Goal: Task Accomplishment & Management: Use online tool/utility

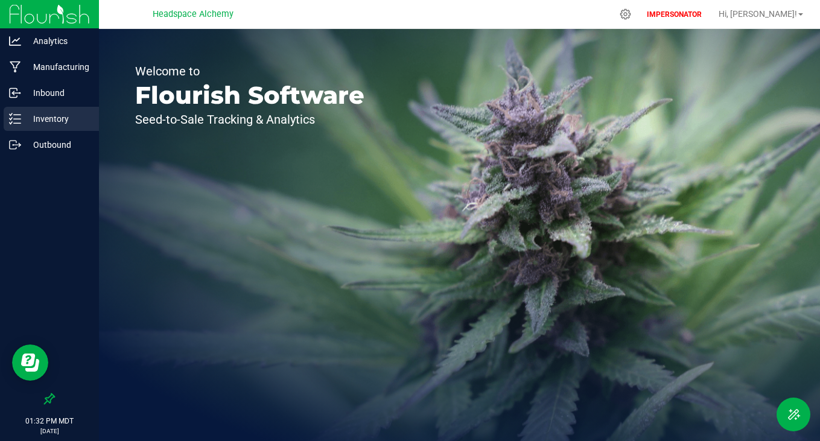
click at [47, 115] on p "Inventory" at bounding box center [57, 119] width 72 height 14
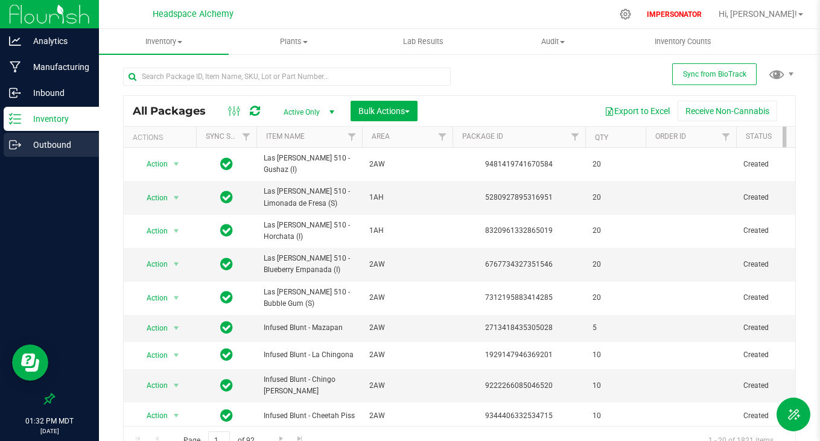
click at [69, 152] on p "Outbound" at bounding box center [57, 145] width 72 height 14
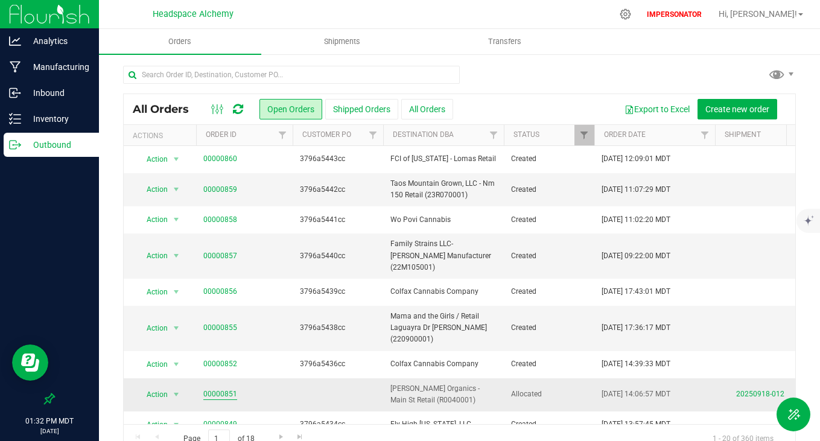
click at [217, 389] on link "00000851" at bounding box center [220, 394] width 34 height 11
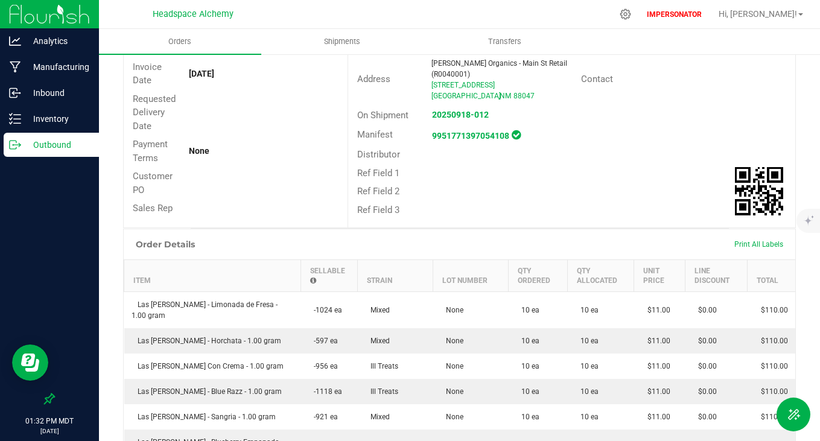
scroll to position [53, 0]
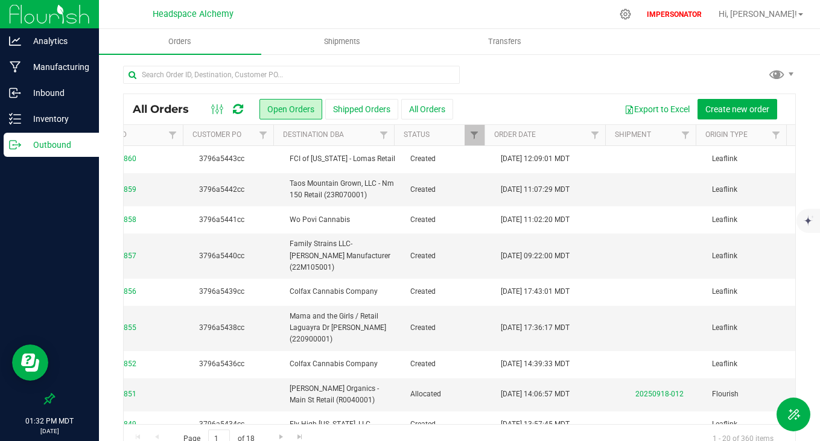
scroll to position [378, 119]
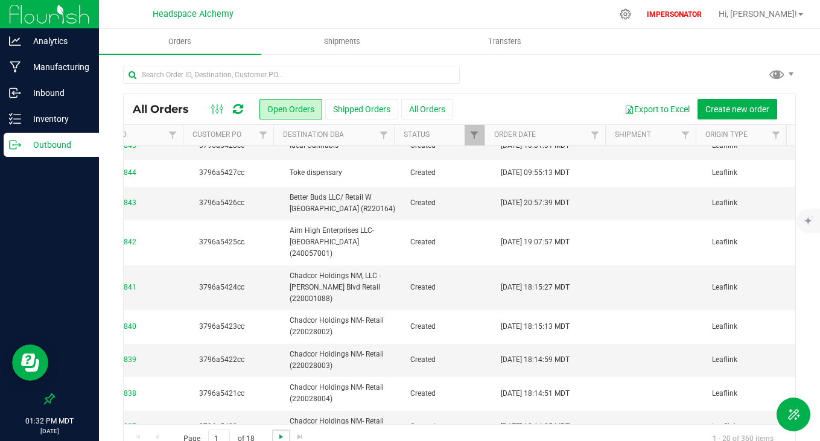
click at [277, 438] on span "Go to the next page" at bounding box center [281, 437] width 10 height 10
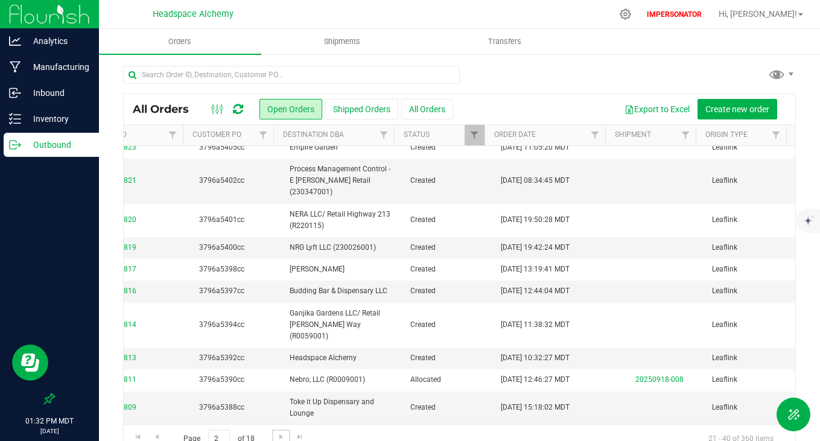
scroll to position [0, 0]
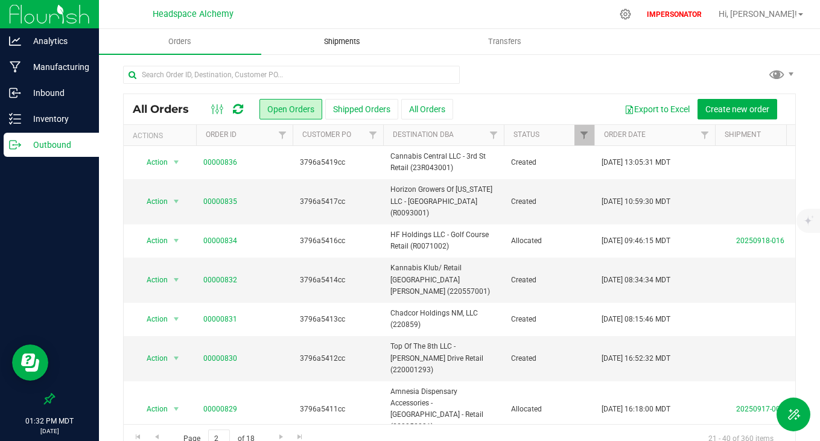
click at [354, 43] on span "Shipments" at bounding box center [342, 41] width 69 height 11
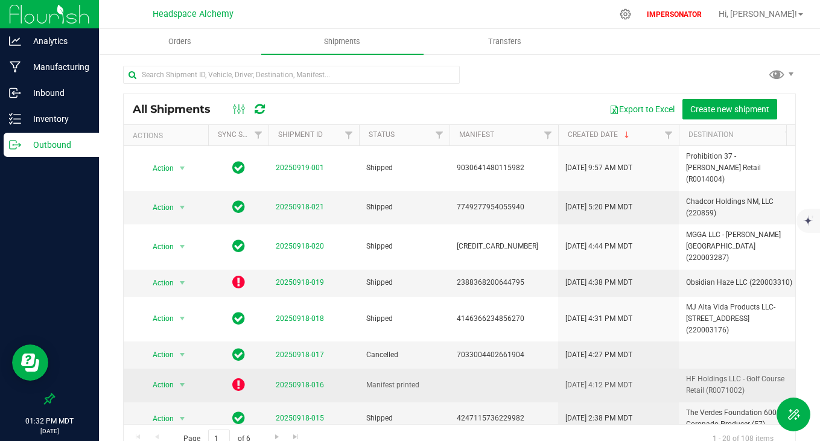
click at [239, 377] on icon at bounding box center [238, 384] width 13 height 14
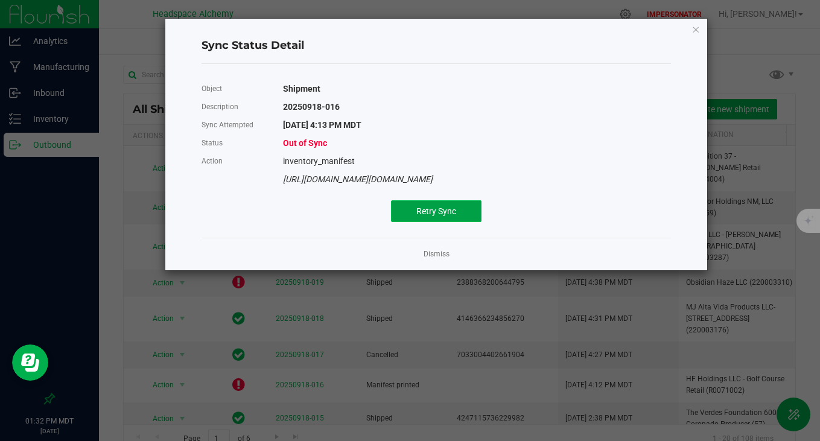
click at [443, 206] on span "Retry Sync" at bounding box center [436, 211] width 40 height 10
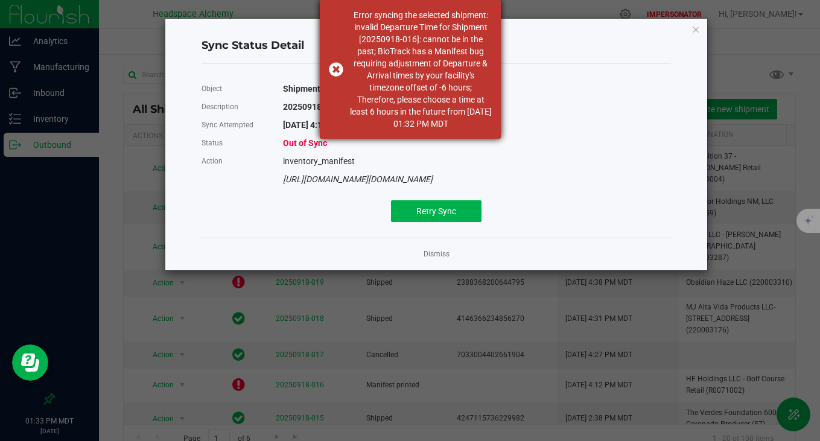
click at [339, 68] on div "Error syncing the selected shipment: invalid Departure Time for Shipment [20250…" at bounding box center [410, 69] width 181 height 139
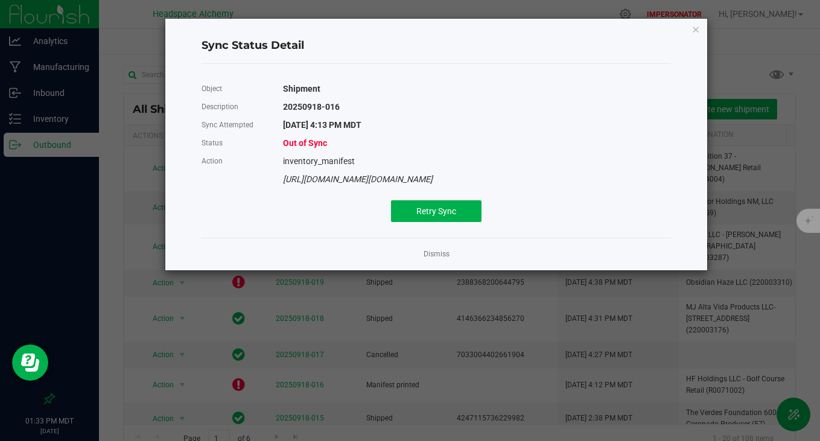
click at [431, 263] on div "Dismiss" at bounding box center [437, 254] width 470 height 33
click at [429, 254] on link "Dismiss" at bounding box center [437, 254] width 26 height 10
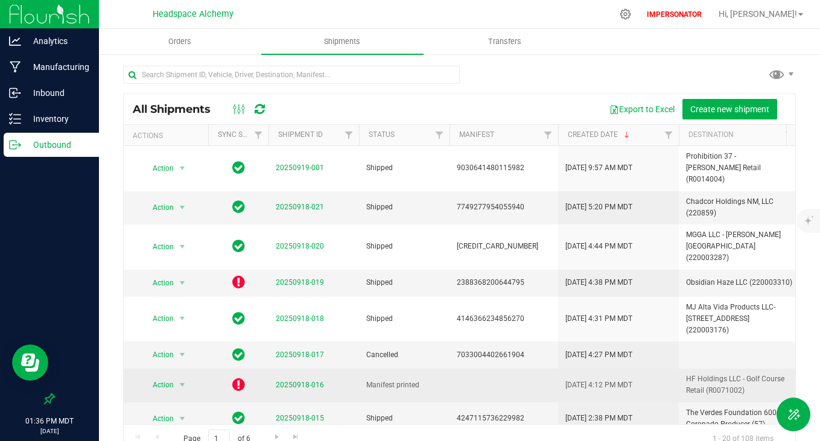
click at [239, 377] on icon at bounding box center [238, 384] width 13 height 14
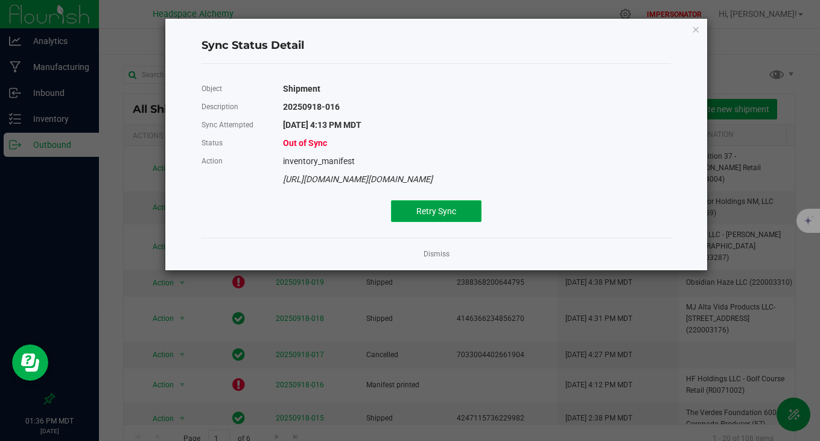
click at [422, 209] on span "Retry Sync" at bounding box center [436, 211] width 40 height 10
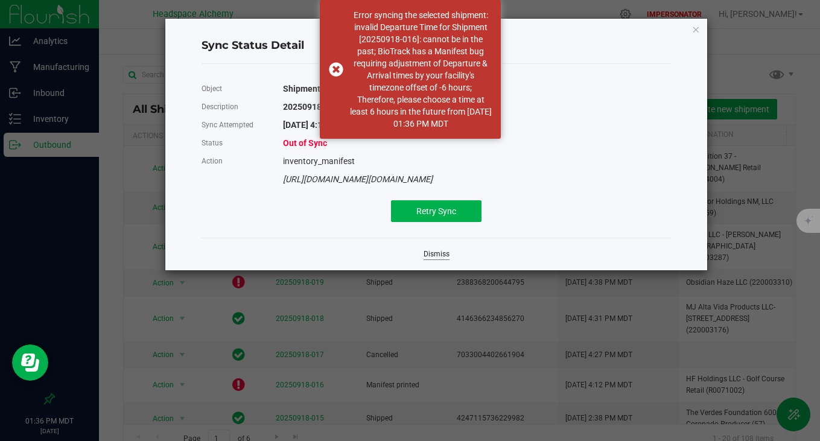
click at [435, 253] on link "Dismiss" at bounding box center [437, 254] width 26 height 10
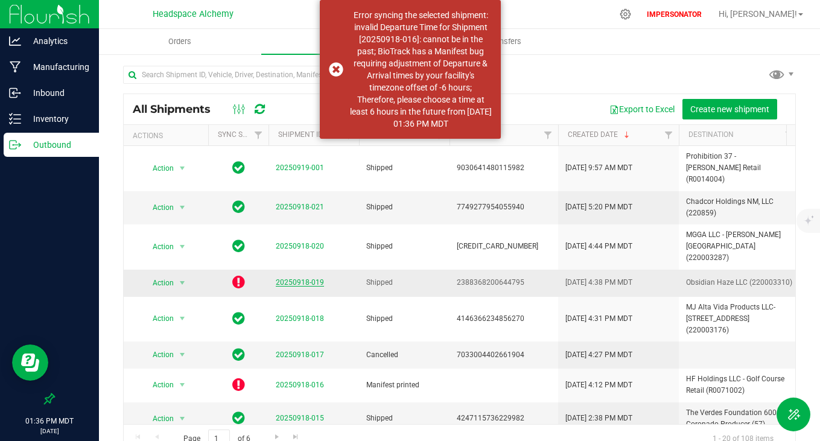
click at [294, 278] on link "20250918-019" at bounding box center [300, 282] width 48 height 8
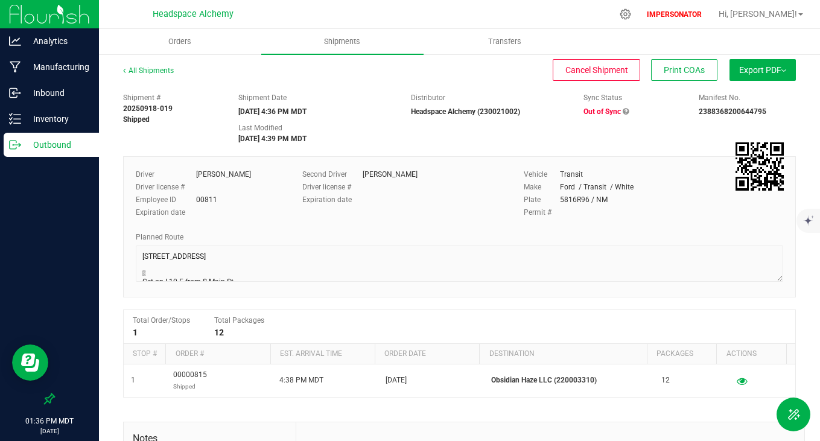
click at [623, 111] on icon at bounding box center [626, 111] width 6 height 7
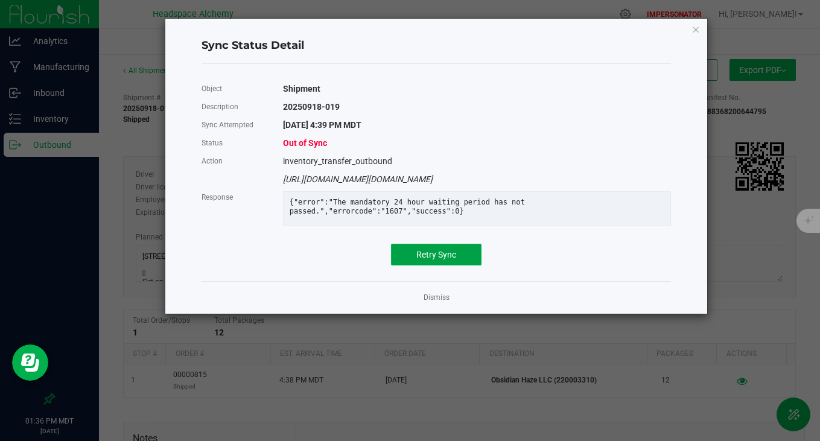
click at [428, 260] on span "Retry Sync" at bounding box center [436, 255] width 40 height 10
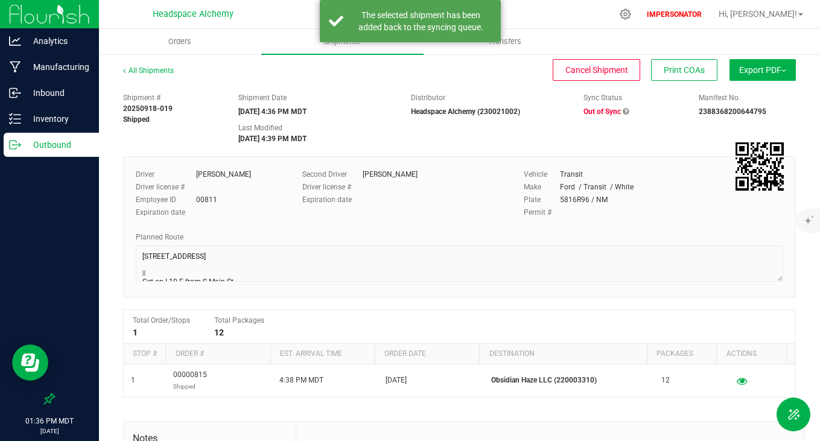
click at [154, 79] on div "All Shipments" at bounding box center [159, 74] width 72 height 18
click at [150, 75] on div "All Shipments" at bounding box center [159, 74] width 72 height 18
click at [150, 69] on link "All Shipments" at bounding box center [148, 70] width 51 height 8
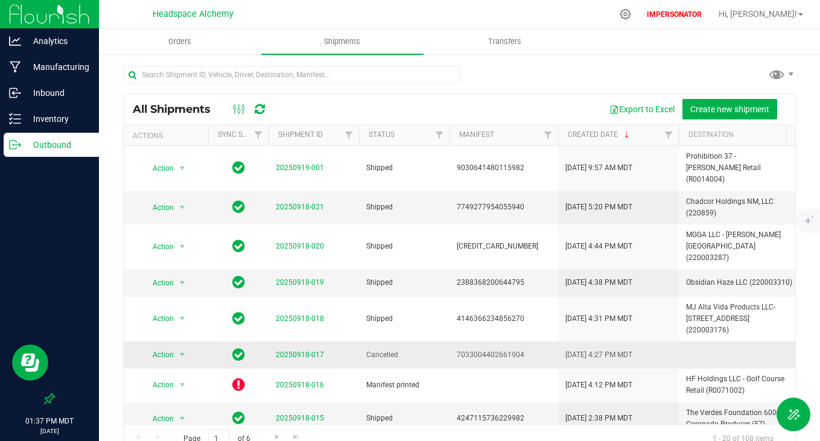
drag, startPoint x: 400, startPoint y: 317, endPoint x: 348, endPoint y: 317, distance: 51.9
click at [348, 342] on tr "Action Action View shipment 20250918-017 Cancelled 7033004402661904 [DATE] 4:27…" at bounding box center [462, 355] width 676 height 27
click at [362, 342] on td "Cancelled" at bounding box center [404, 355] width 91 height 27
click at [233, 347] on icon at bounding box center [238, 354] width 13 height 14
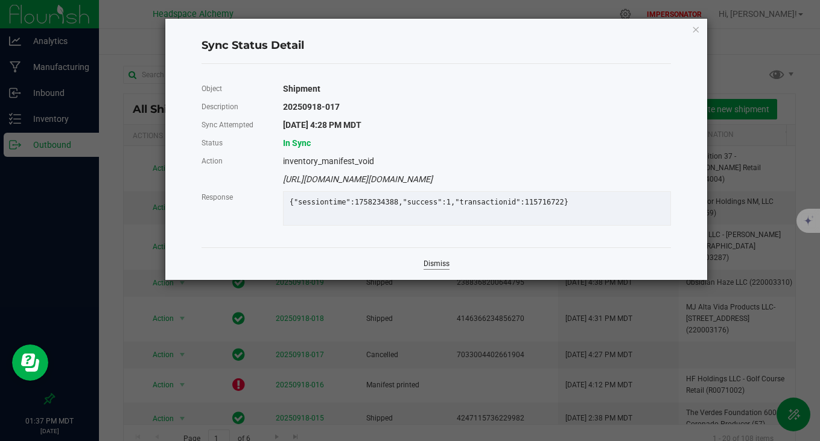
click at [436, 269] on link "Dismiss" at bounding box center [437, 264] width 26 height 10
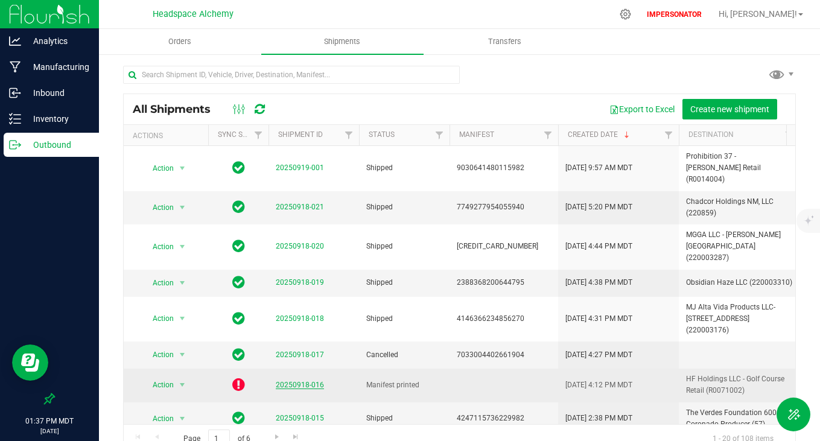
click at [299, 381] on link "20250918-016" at bounding box center [300, 385] width 48 height 8
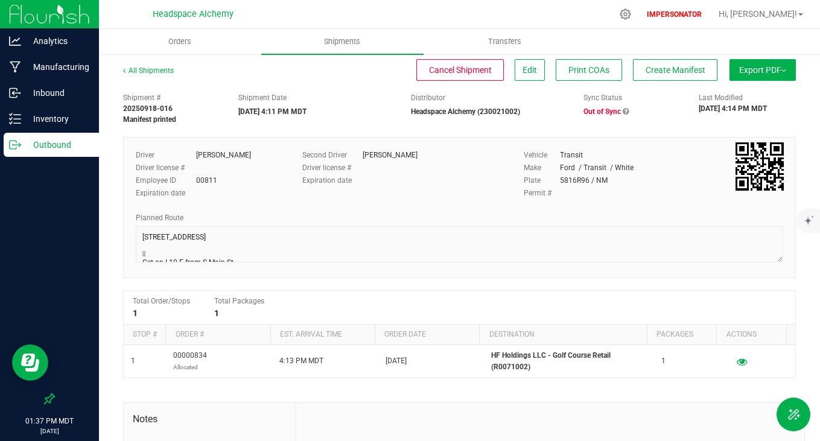
click at [623, 113] on icon at bounding box center [626, 111] width 6 height 7
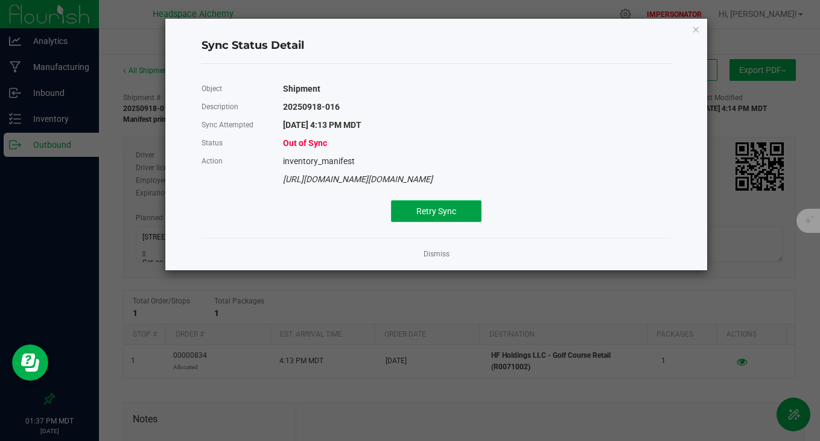
click at [458, 209] on button "Retry Sync" at bounding box center [436, 211] width 91 height 22
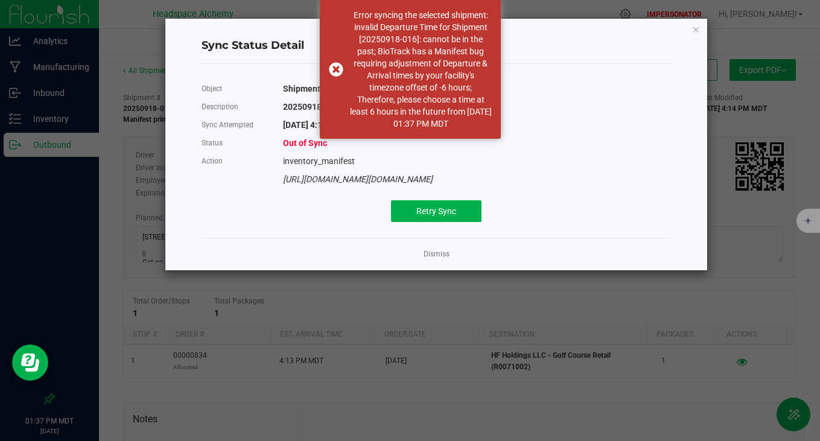
click at [442, 249] on app-cancel-button "Dismiss" at bounding box center [437, 254] width 26 height 13
click at [439, 242] on div "Dismiss" at bounding box center [437, 254] width 470 height 33
click at [439, 248] on app-cancel-button "Dismiss" at bounding box center [437, 254] width 26 height 13
click at [439, 257] on link "Dismiss" at bounding box center [437, 254] width 26 height 10
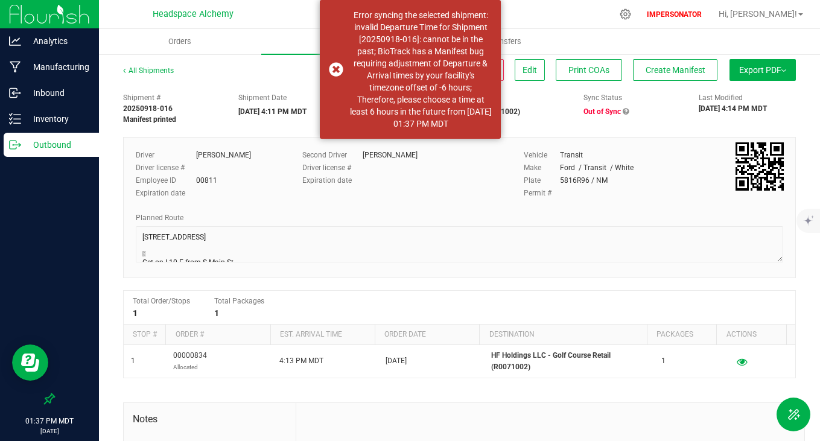
click at [266, 56] on div "All Shipments Cancel Shipment Edit Print COAs Create Manifest Export PDF Manife…" at bounding box center [459, 315] width 721 height 525
click at [332, 63] on div "Error syncing the selected shipment: invalid Departure Time for Shipment [20250…" at bounding box center [410, 69] width 181 height 139
